Goal: Navigation & Orientation: Find specific page/section

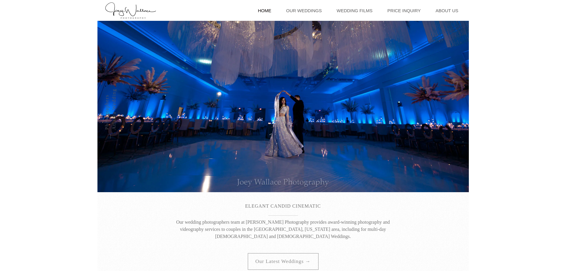
drag, startPoint x: 133, startPoint y: 10, endPoint x: 136, endPoint y: 10, distance: 3.3
click at [133, 10] on img "Back to home" at bounding box center [131, 11] width 52 height 18
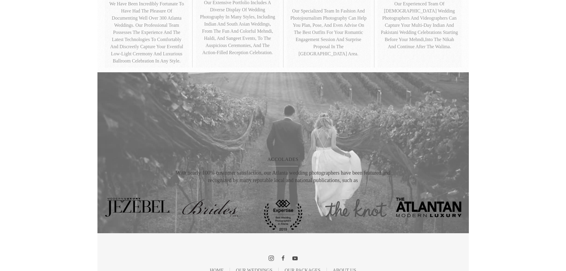
scroll to position [454, 0]
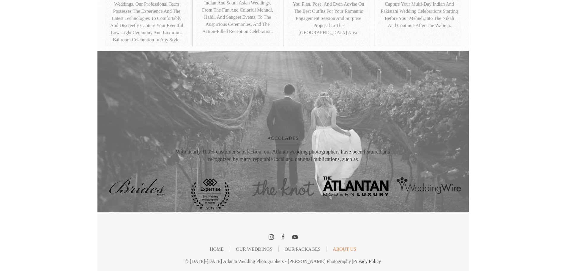
click at [348, 249] on link "About Us" at bounding box center [344, 249] width 23 height 1
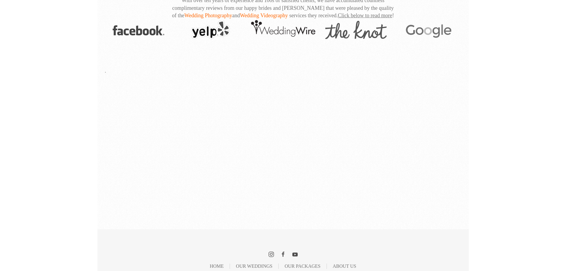
scroll to position [669, 0]
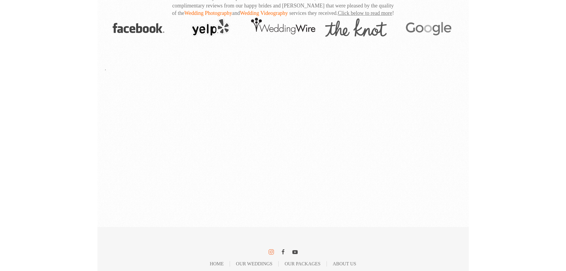
click at [271, 249] on icon at bounding box center [271, 252] width 6 height 6
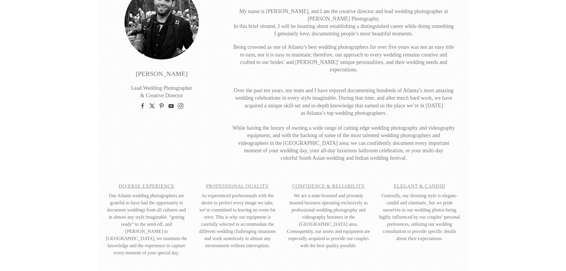
scroll to position [0, 0]
